Goal: Information Seeking & Learning: Learn about a topic

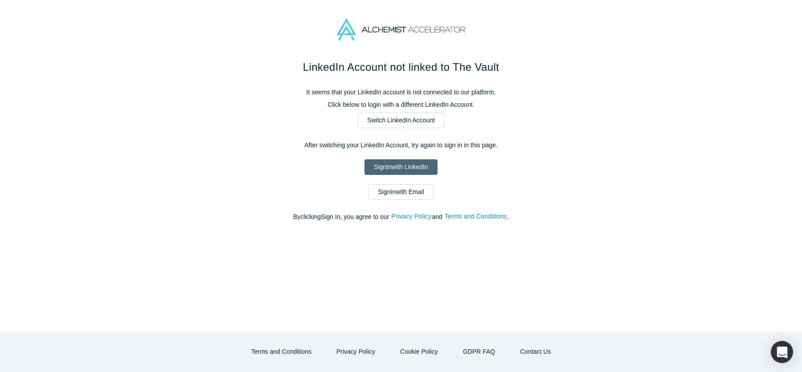
click at [392, 169] on link "Sign In with LinkedIn" at bounding box center [400, 167] width 73 height 16
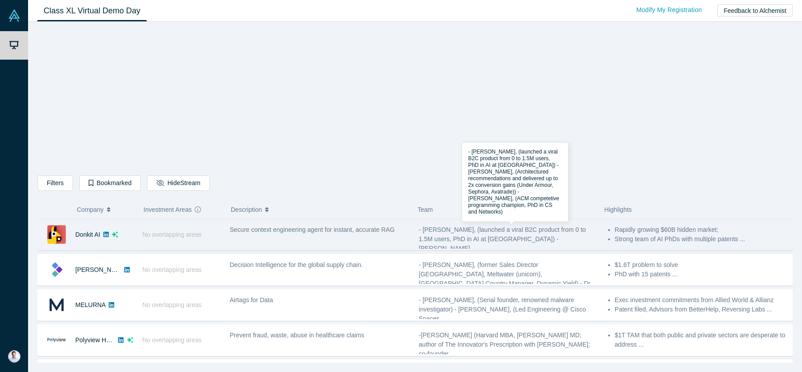
click at [564, 243] on div "- [PERSON_NAME], (launched a viral B2C product from 0 to 1.5M users, PhD in AI …" at bounding box center [509, 239] width 180 height 28
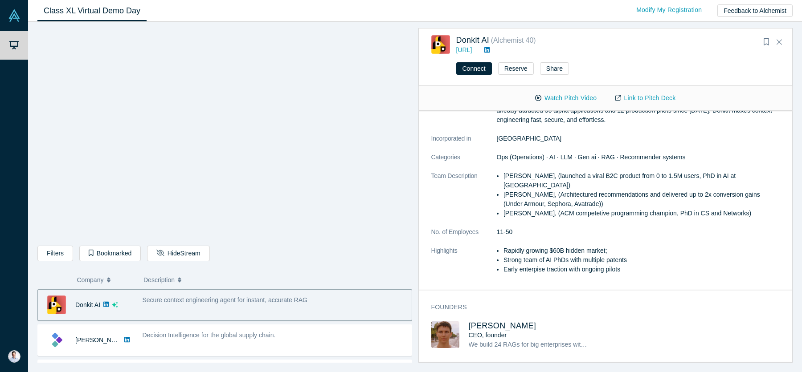
scroll to position [126, 0]
drag, startPoint x: 503, startPoint y: 214, endPoint x: 542, endPoint y: 216, distance: 39.2
click at [542, 216] on li "[PERSON_NAME], (ACM competetive programming champion, PhD in CS and Networks)" at bounding box center [641, 213] width 276 height 9
copy li "[PERSON_NAME]"
click at [781, 41] on icon "Close" at bounding box center [778, 42] width 5 height 8
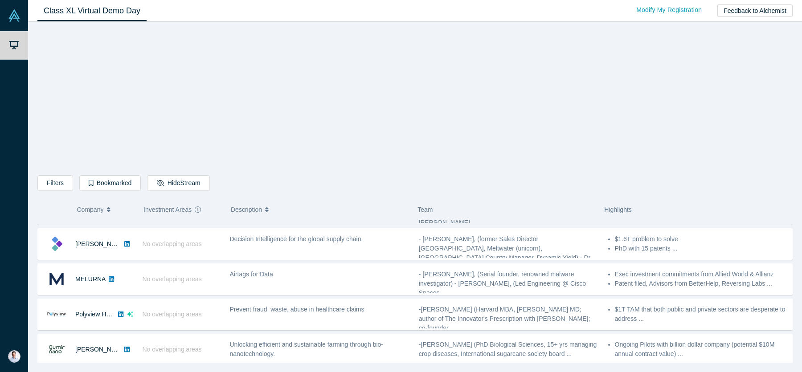
scroll to position [12, 0]
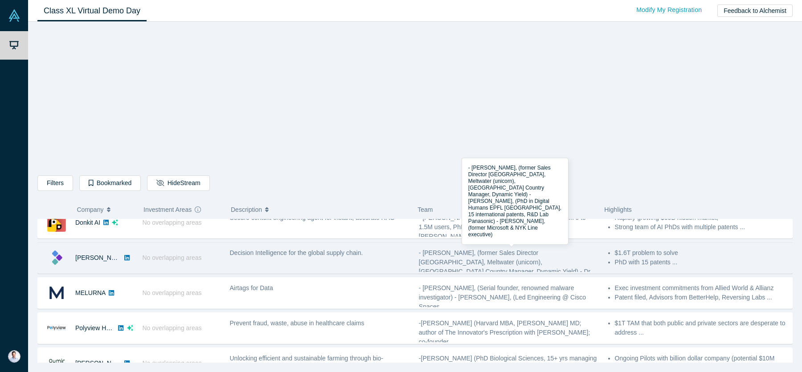
click at [513, 251] on span "- [PERSON_NAME], (former Sales Director [GEOGRAPHIC_DATA], Meltwater (unicorn),…" at bounding box center [505, 266] width 173 height 35
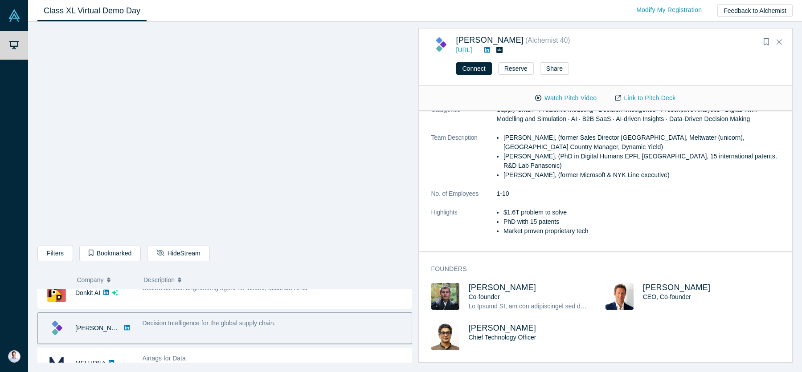
scroll to position [114, 0]
click at [666, 288] on span "[PERSON_NAME]" at bounding box center [677, 288] width 68 height 9
click at [780, 43] on icon "Close" at bounding box center [778, 42] width 5 height 8
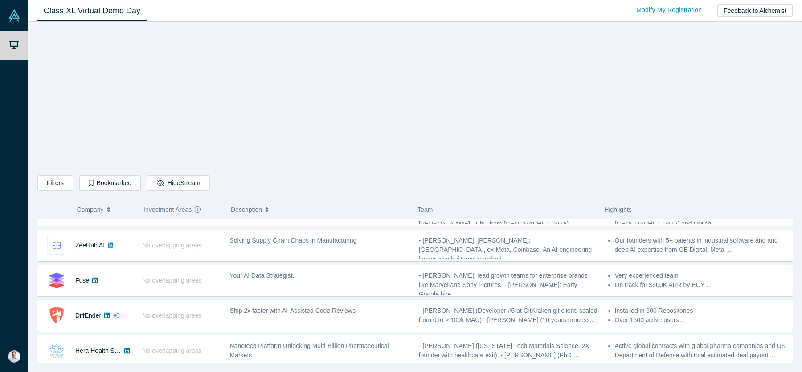
scroll to position [290, 0]
